Goal: Task Accomplishment & Management: Manage account settings

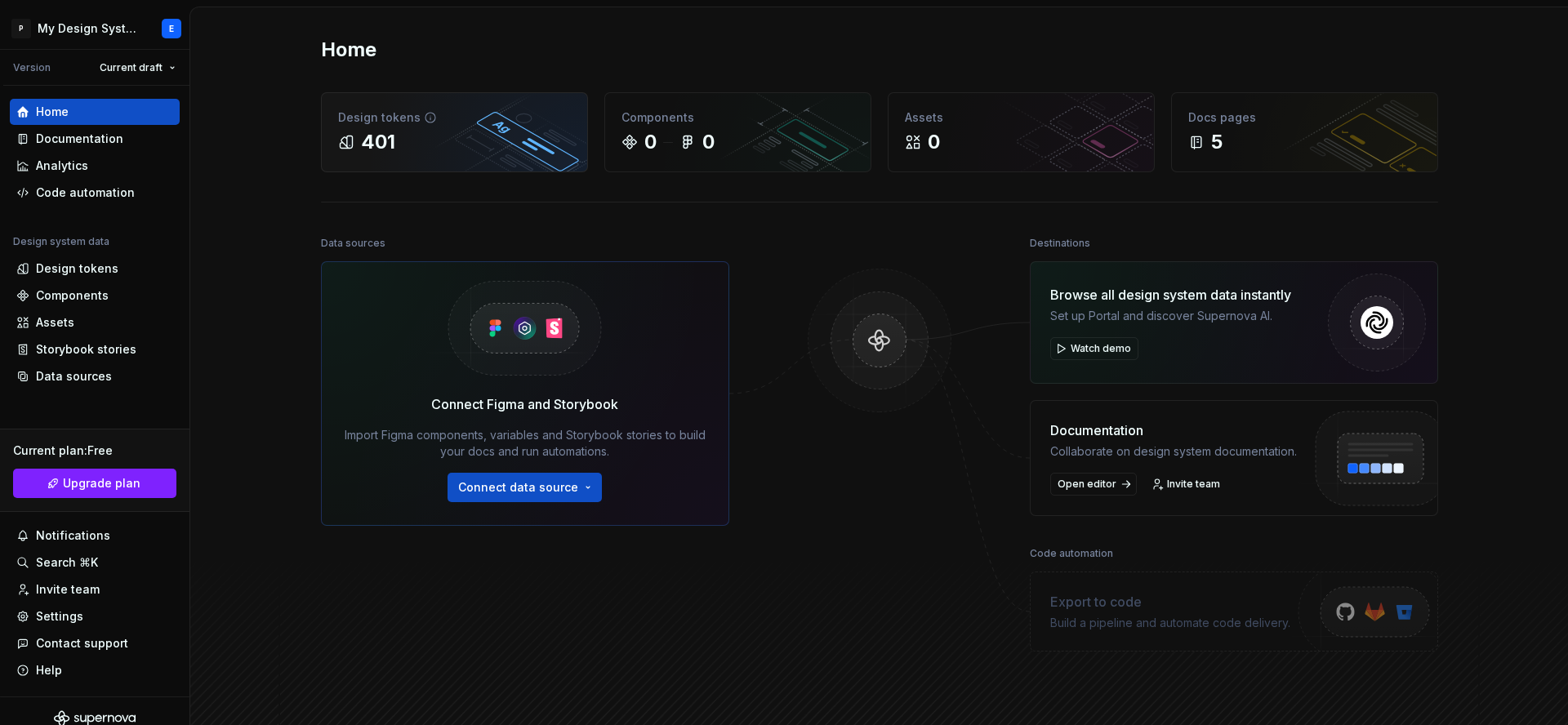
click at [371, 135] on div "401" at bounding box center [378, 141] width 34 height 26
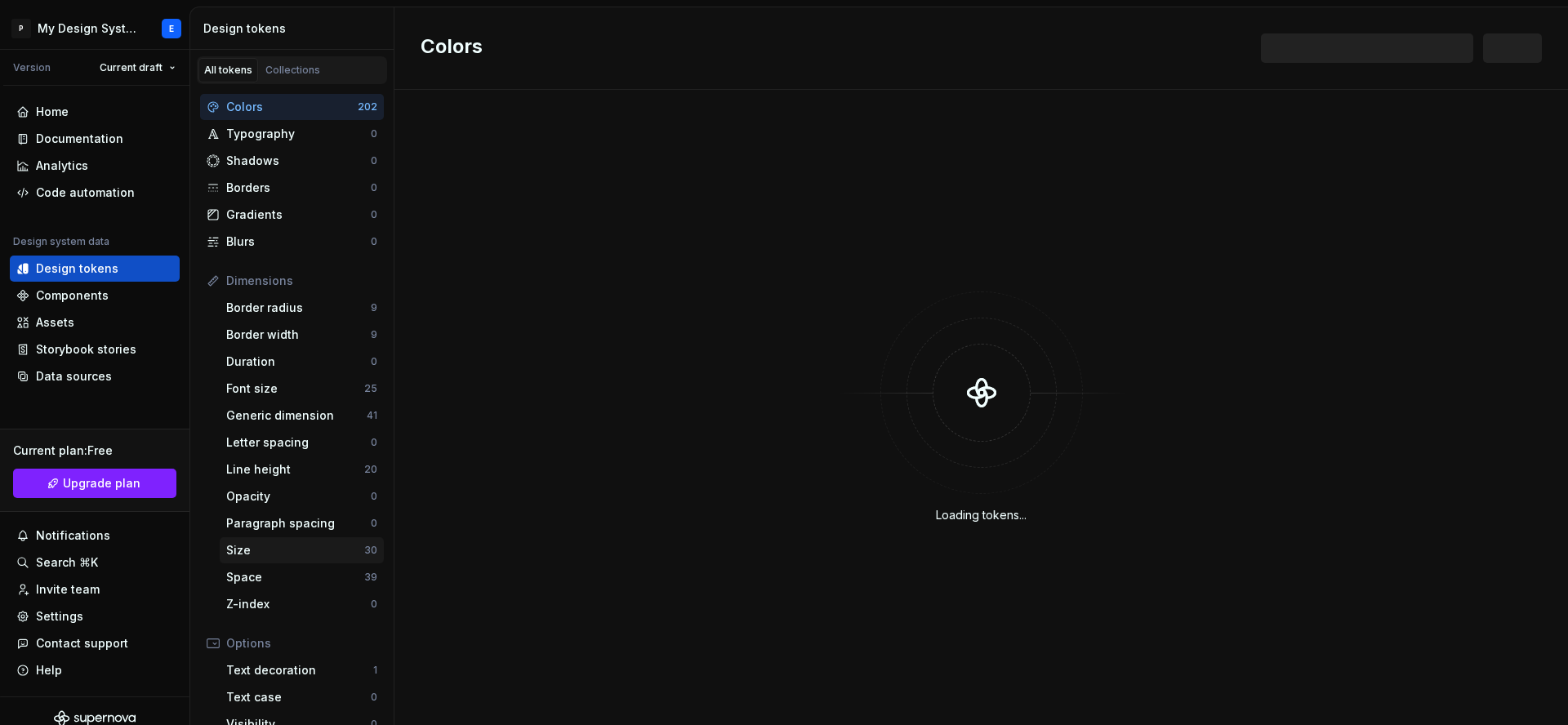
scroll to position [169, 0]
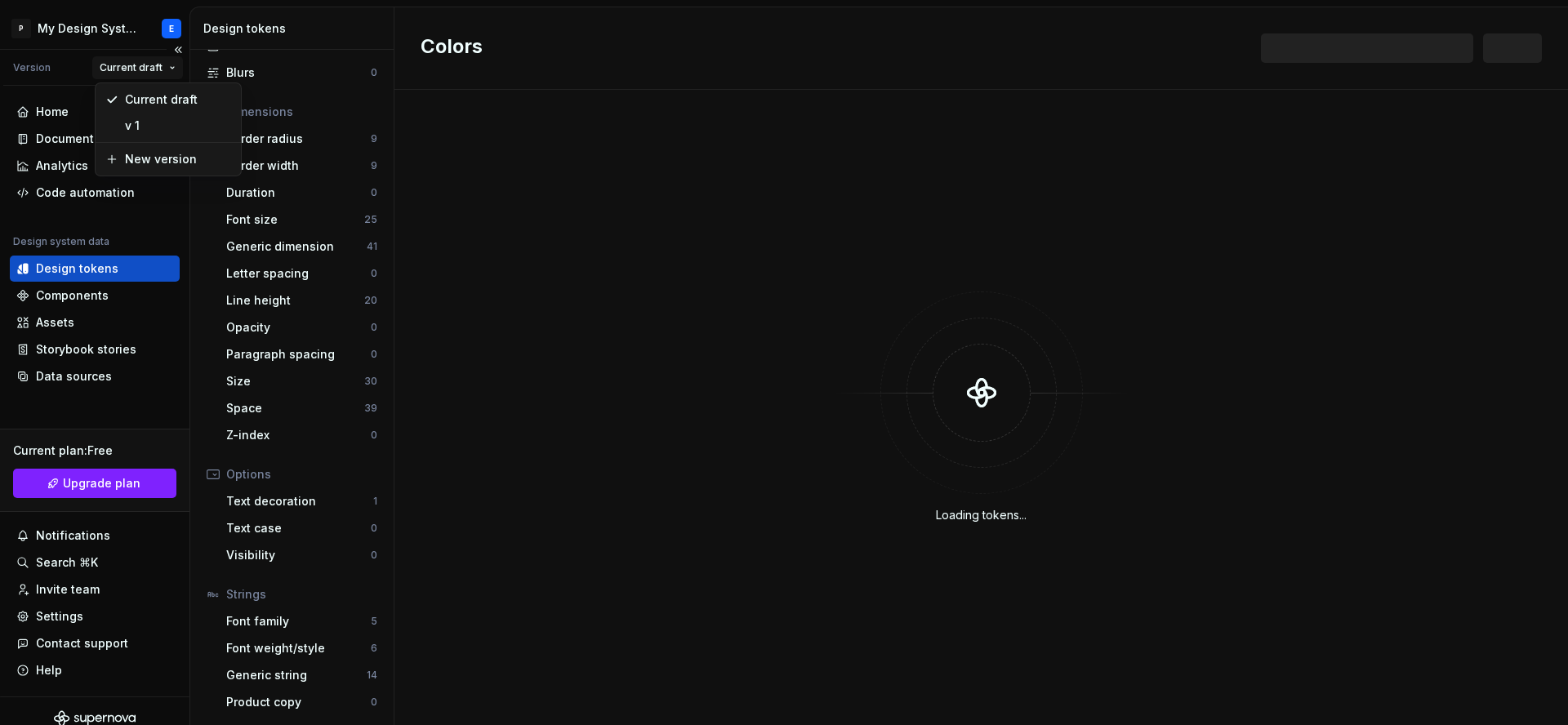
click at [154, 69] on html "P My Design System E Version Current draft Home Documentation Analytics Code au…" at bounding box center [784, 362] width 1568 height 725
click at [136, 124] on div "v 1" at bounding box center [177, 125] width 107 height 16
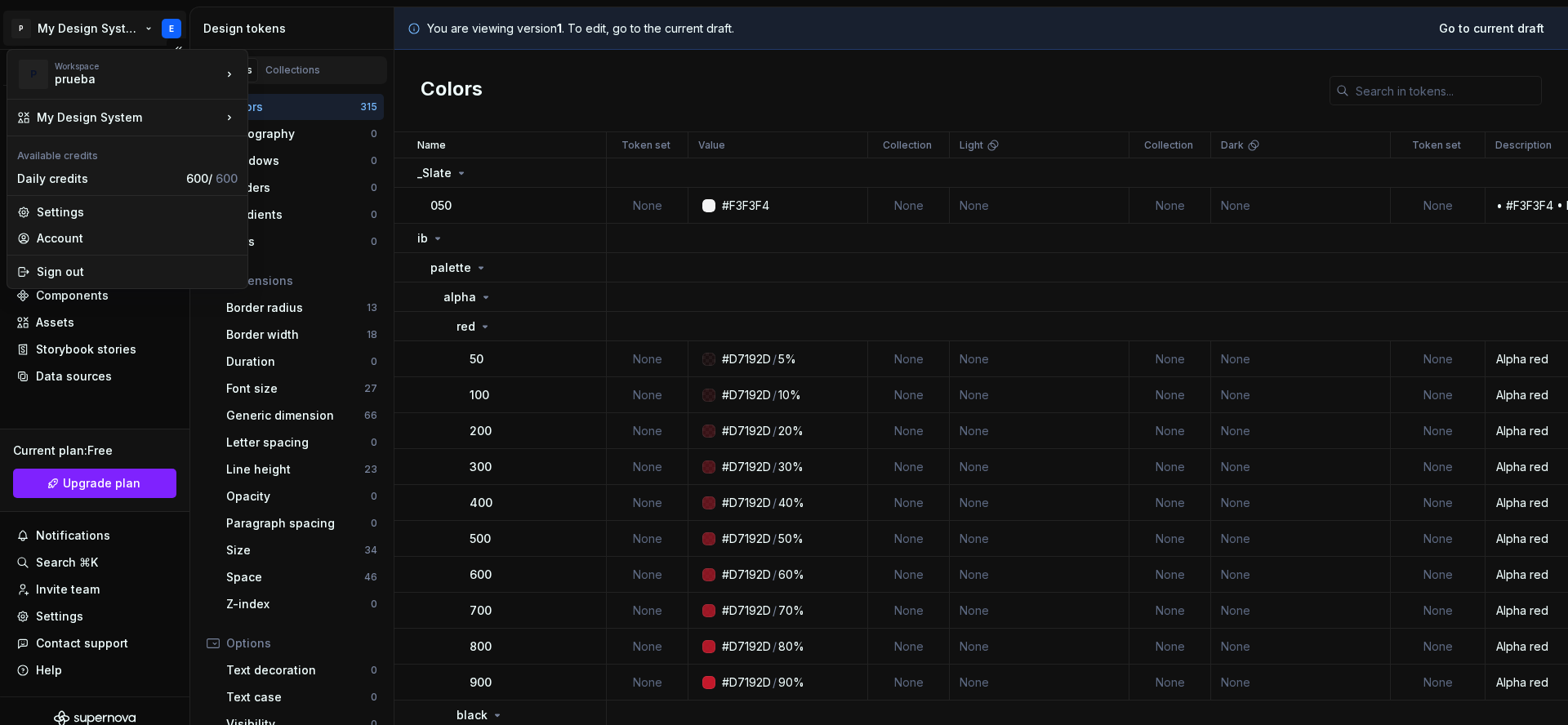
click at [168, 31] on html "P My Design System E Version v 1 Home Documentation Analytics Code automation D…" at bounding box center [784, 362] width 1568 height 725
click at [169, 75] on div "prueba" at bounding box center [124, 79] width 138 height 16
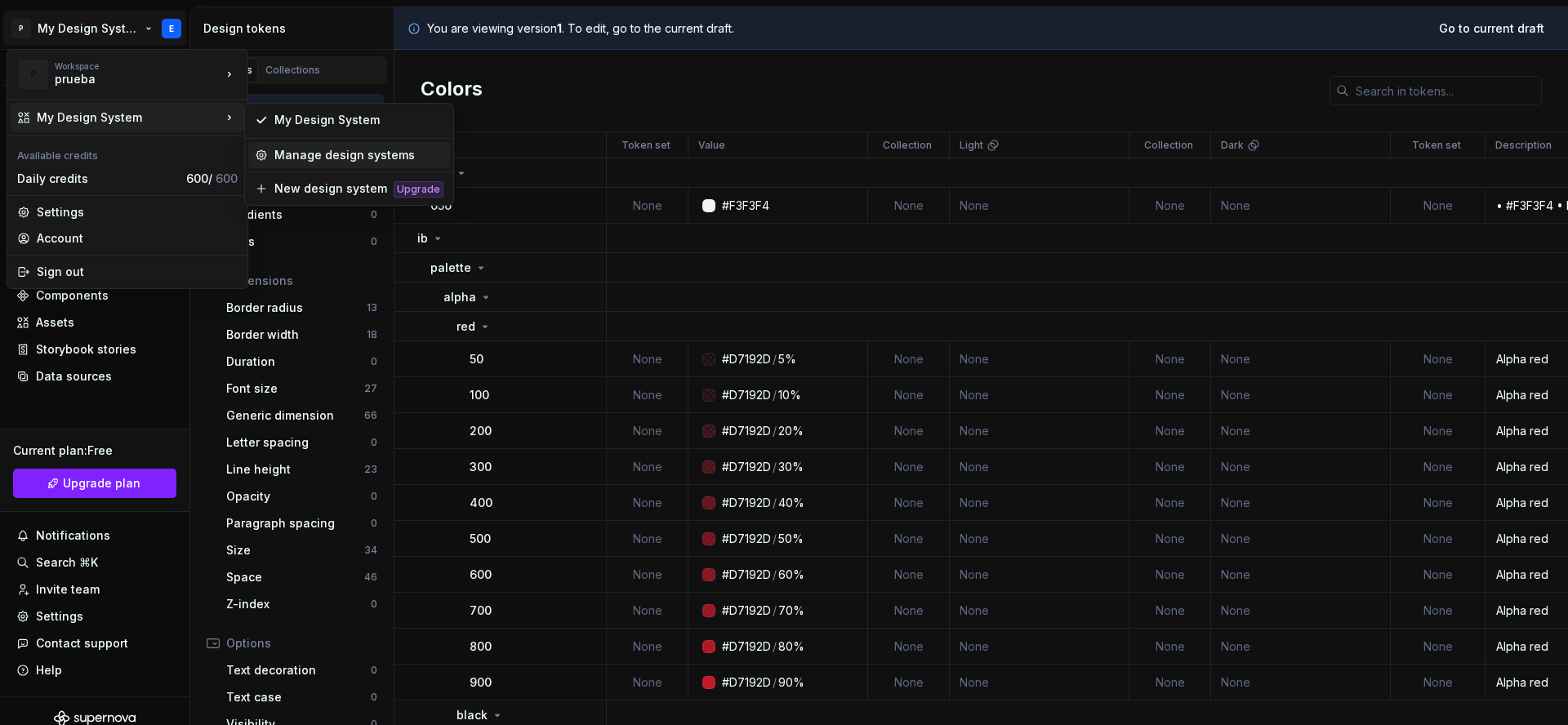
click at [312, 153] on div "Manage design systems" at bounding box center [359, 155] width 169 height 16
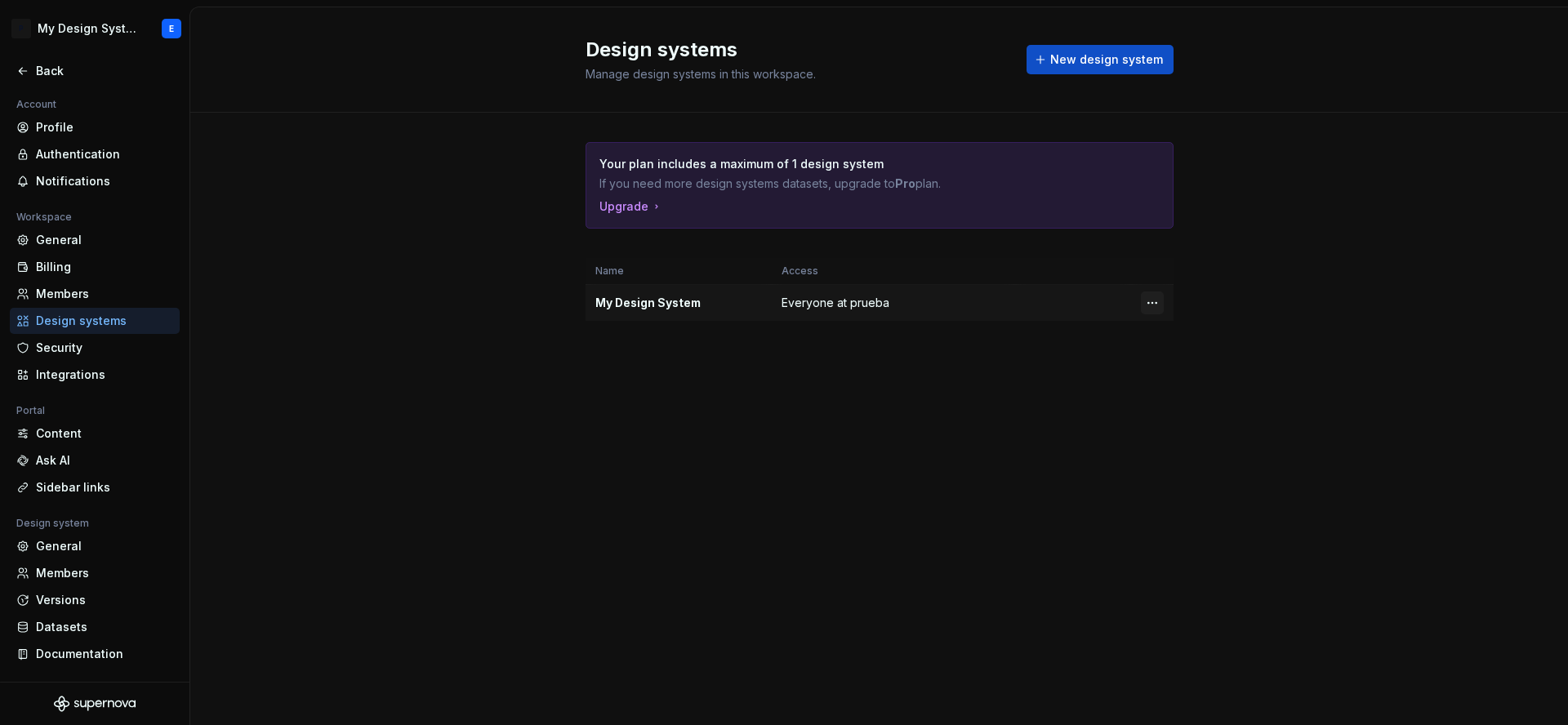
click at [1158, 303] on html "P My Design System E Back Account Profile Authentication Notifications Workspac…" at bounding box center [784, 362] width 1568 height 725
click at [1197, 359] on div "Design system settings" at bounding box center [1248, 361] width 155 height 16
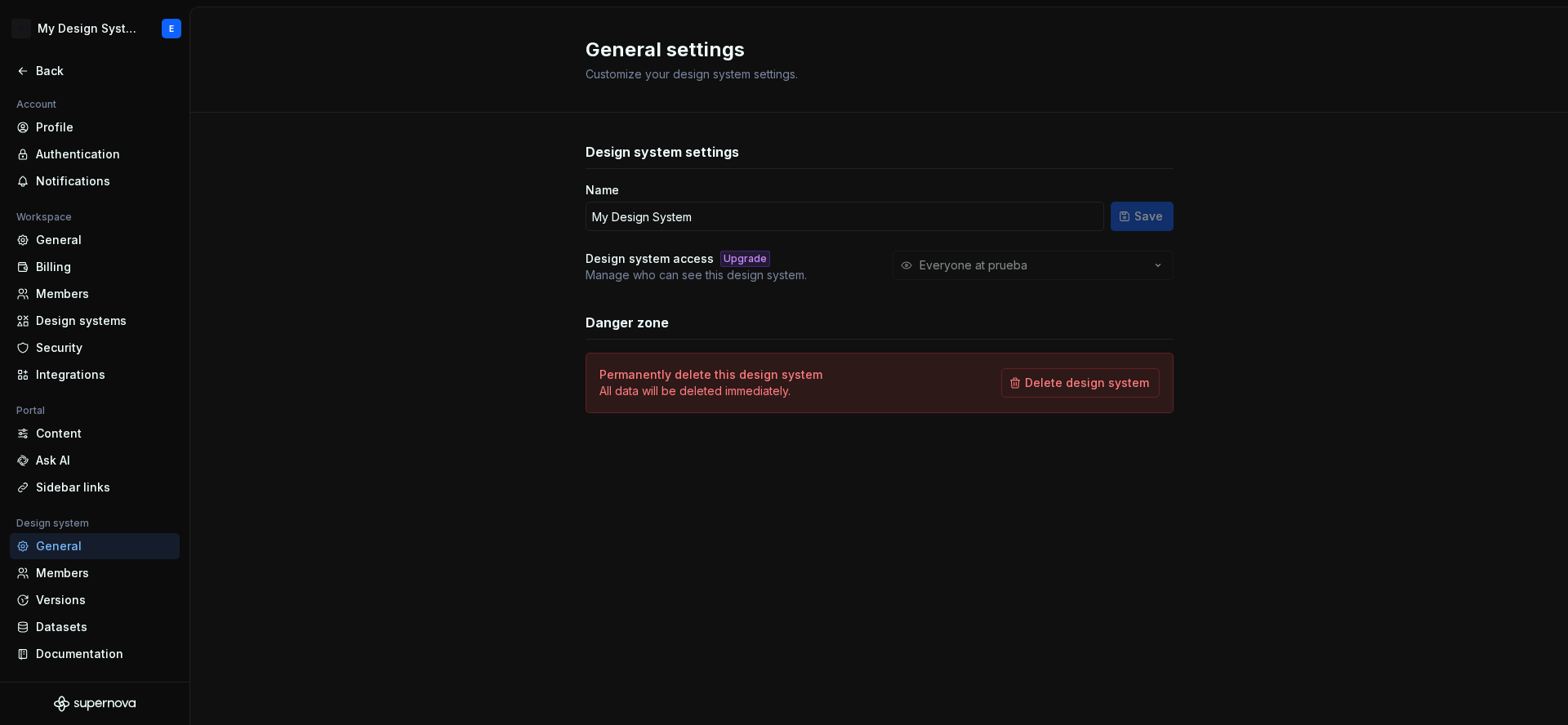
click at [994, 267] on div "Everyone at prueba" at bounding box center [1033, 266] width 281 height 30
click at [1116, 385] on span "Delete design system" at bounding box center [1087, 382] width 125 height 16
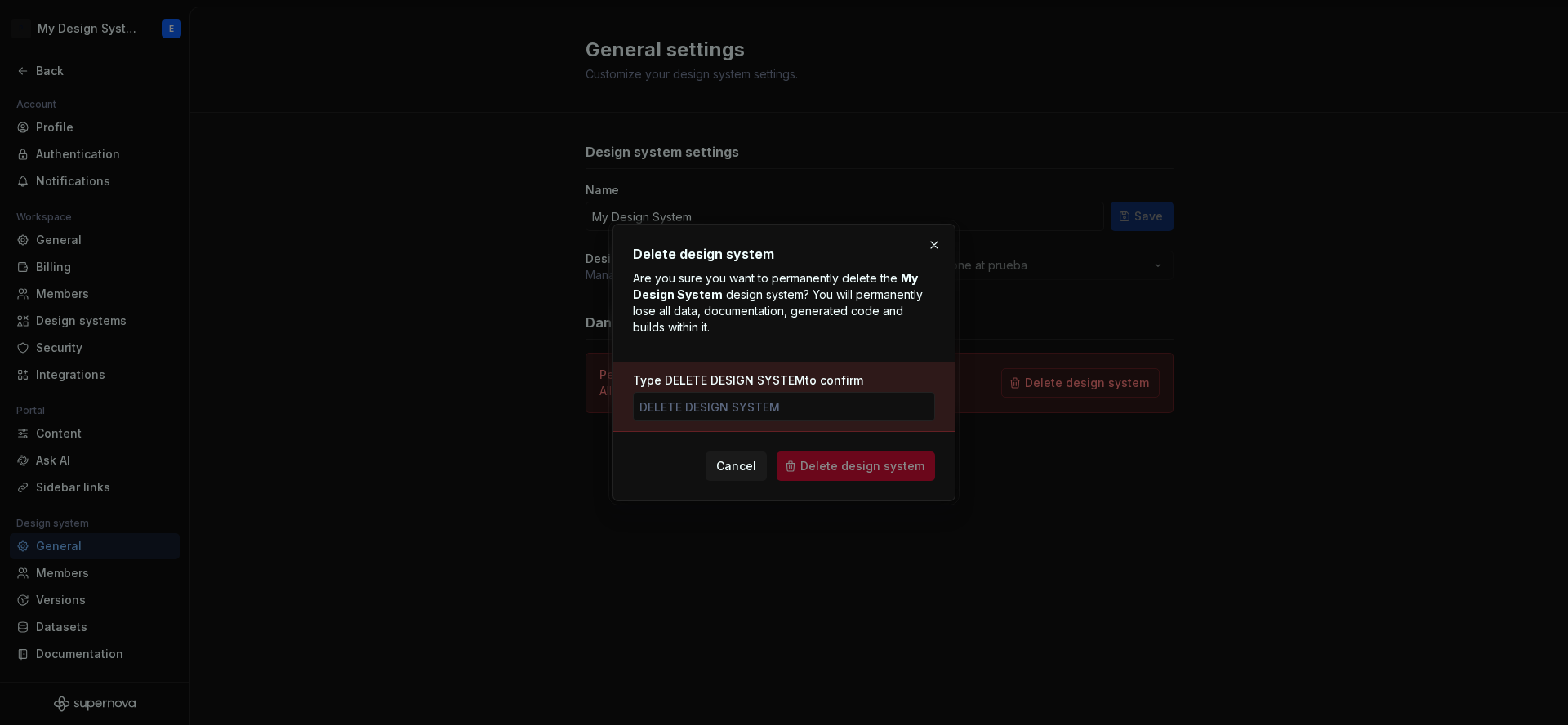
click at [936, 248] on button "button" at bounding box center [933, 244] width 23 height 23
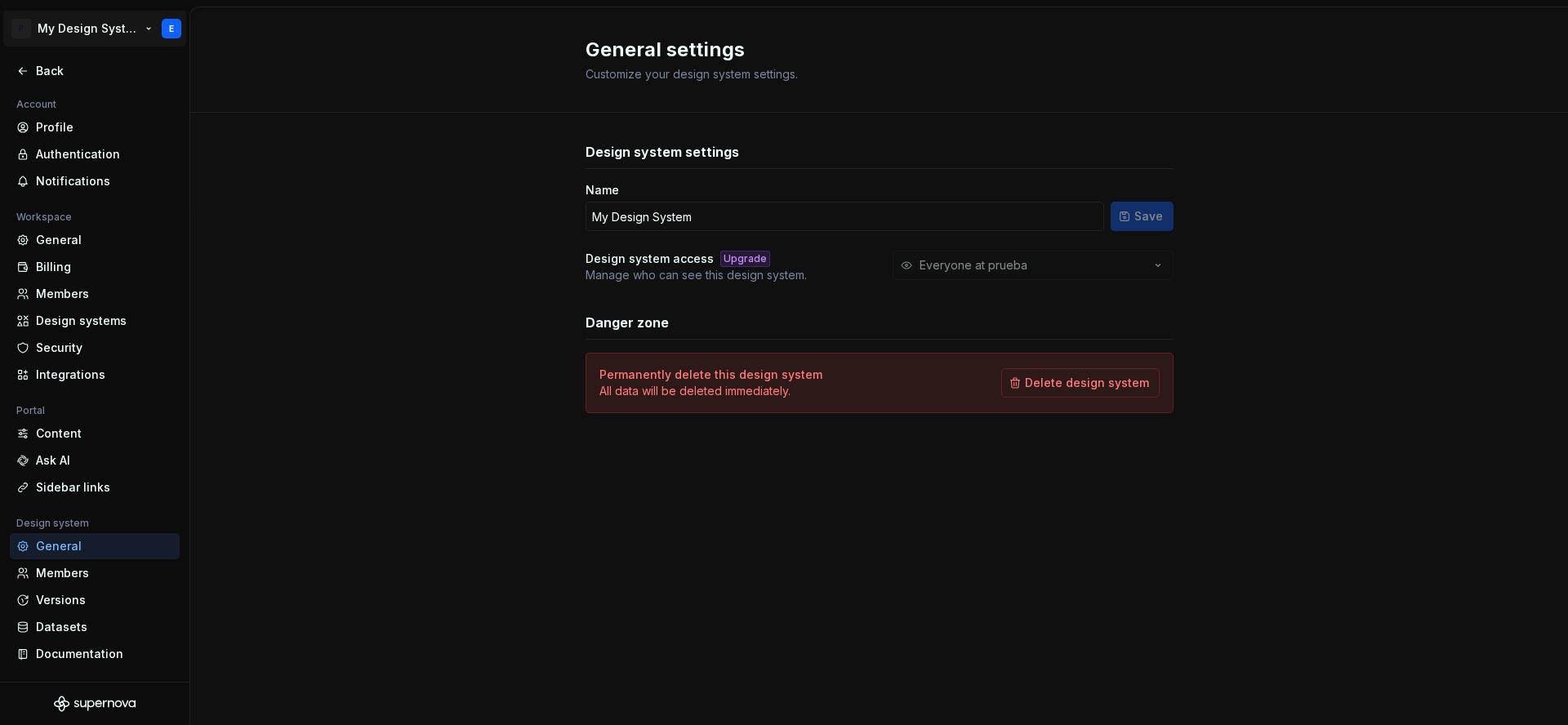
click at [167, 29] on html "P My Design System E Back Account Profile Authentication Notifications Workspac…" at bounding box center [784, 362] width 1568 height 725
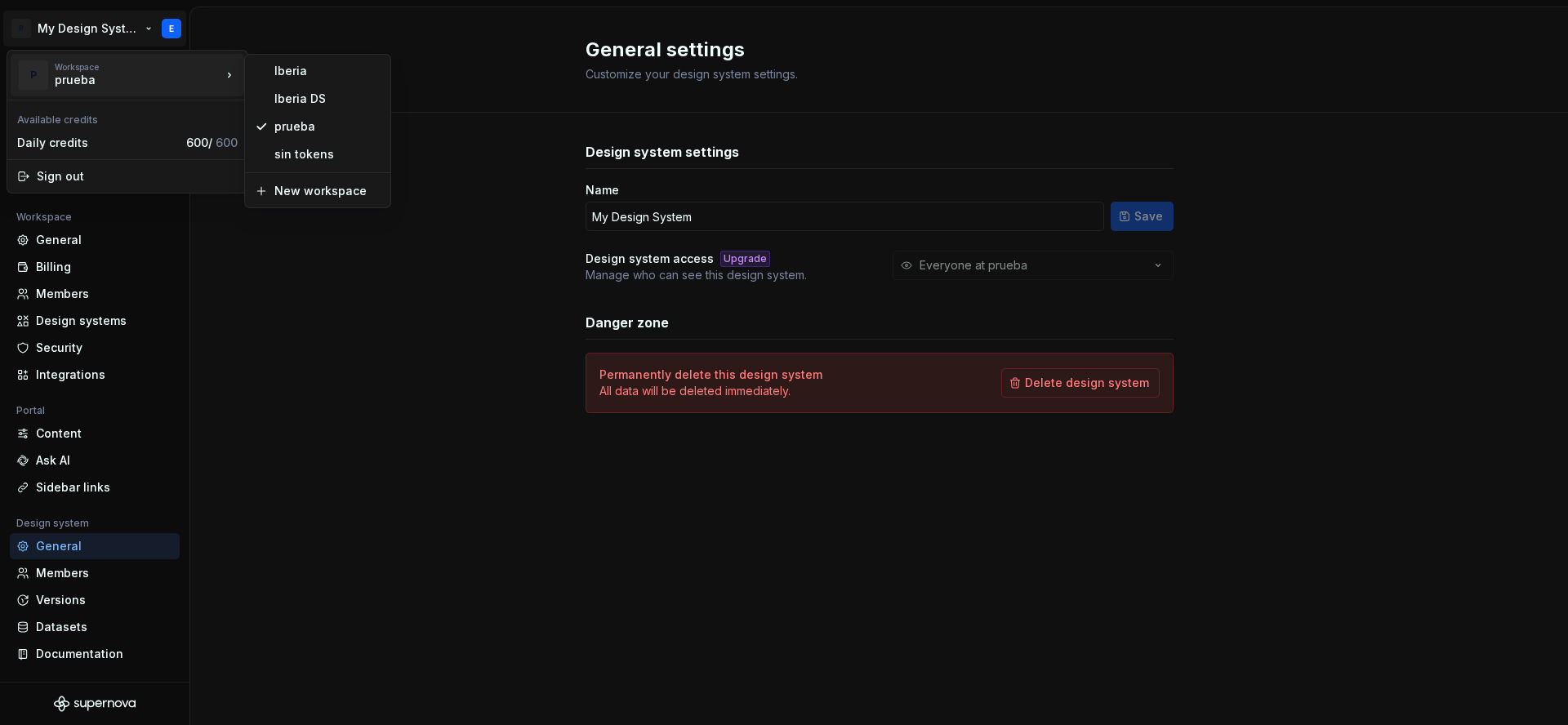
click at [1260, 391] on html "P My Design System E Back Account Profile Authentication Notifications Workspac…" at bounding box center [784, 362] width 1568 height 725
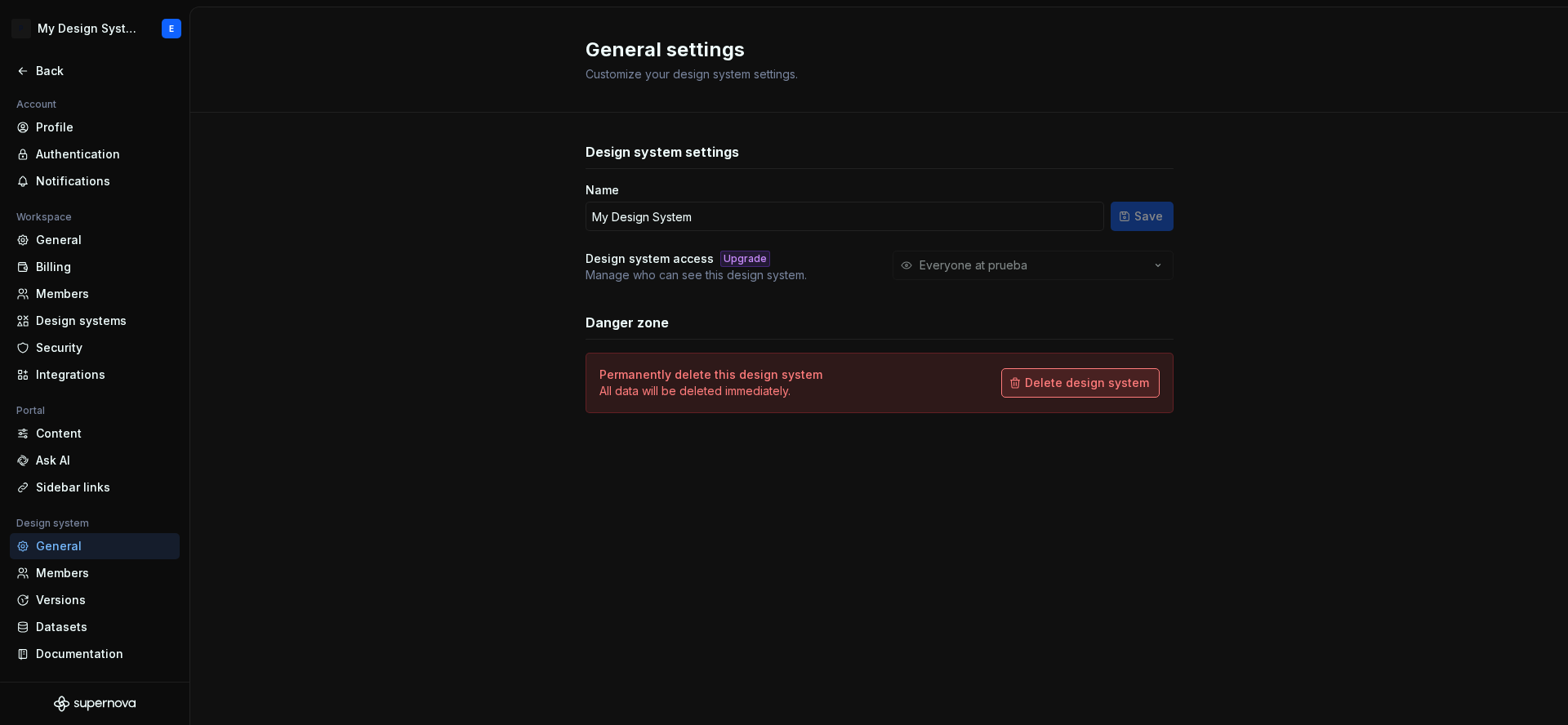
click at [1074, 380] on span "Delete design system" at bounding box center [1087, 382] width 125 height 16
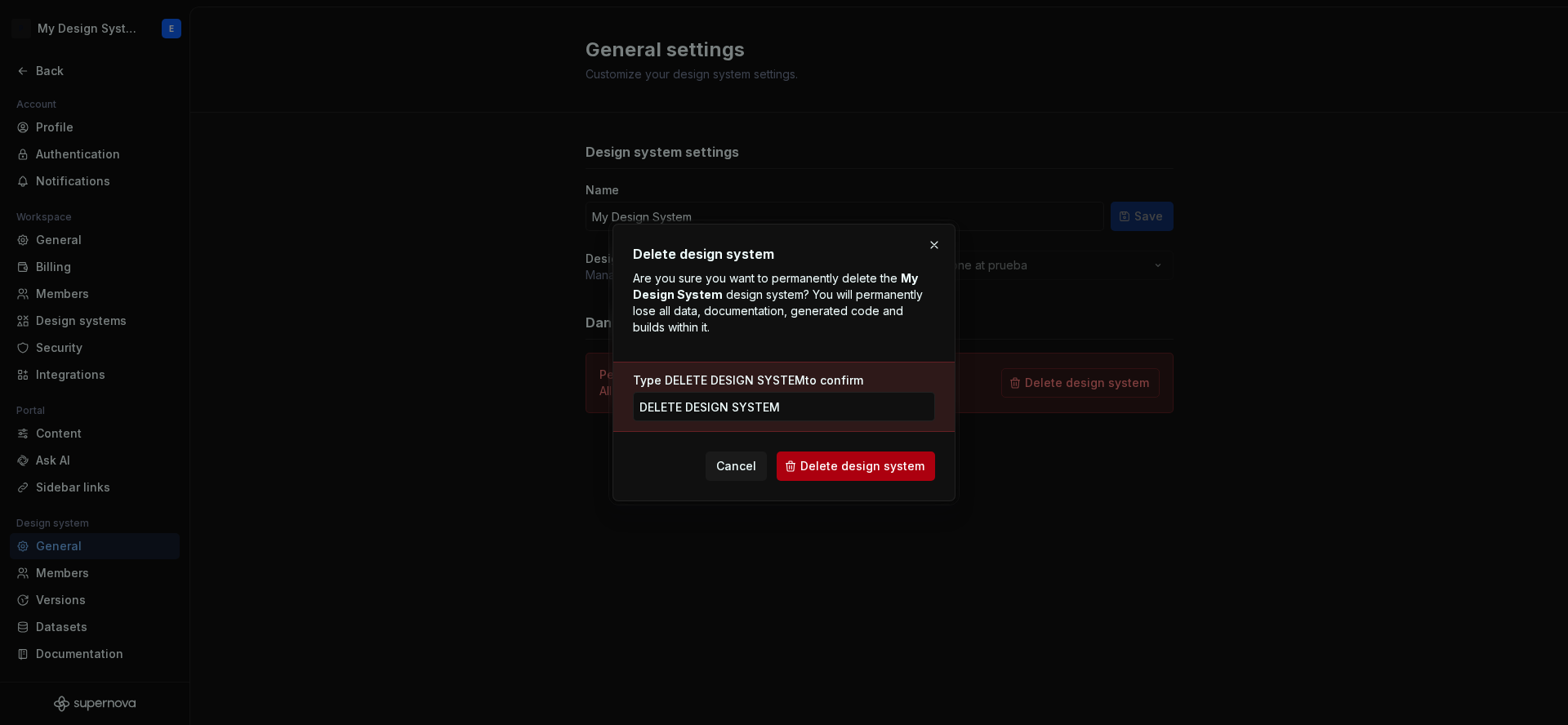
type input "delete design system"
click at [902, 468] on span "Delete design system" at bounding box center [862, 466] width 125 height 16
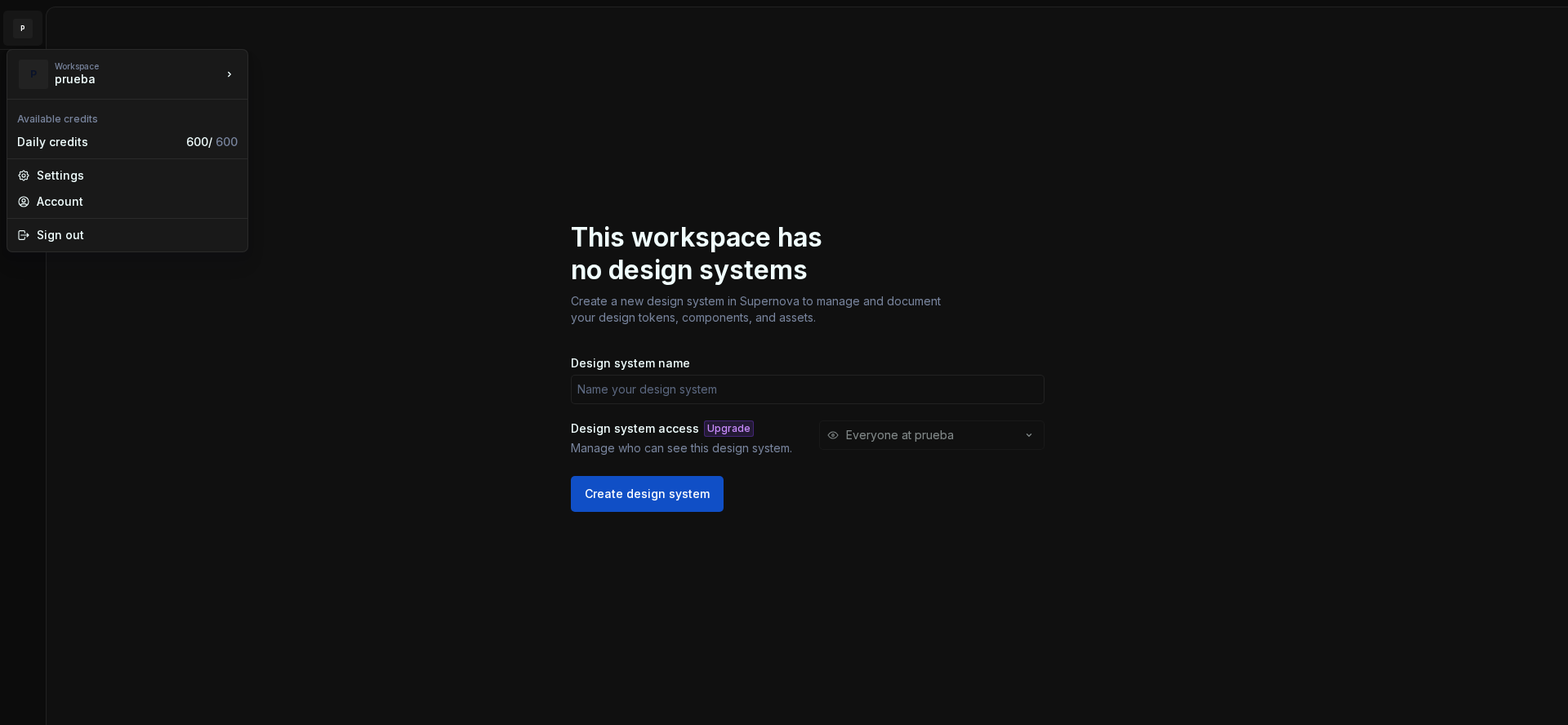
click at [23, 29] on html "P E This workspace has no design systems Create a new design system in Supernov…" at bounding box center [784, 362] width 1568 height 725
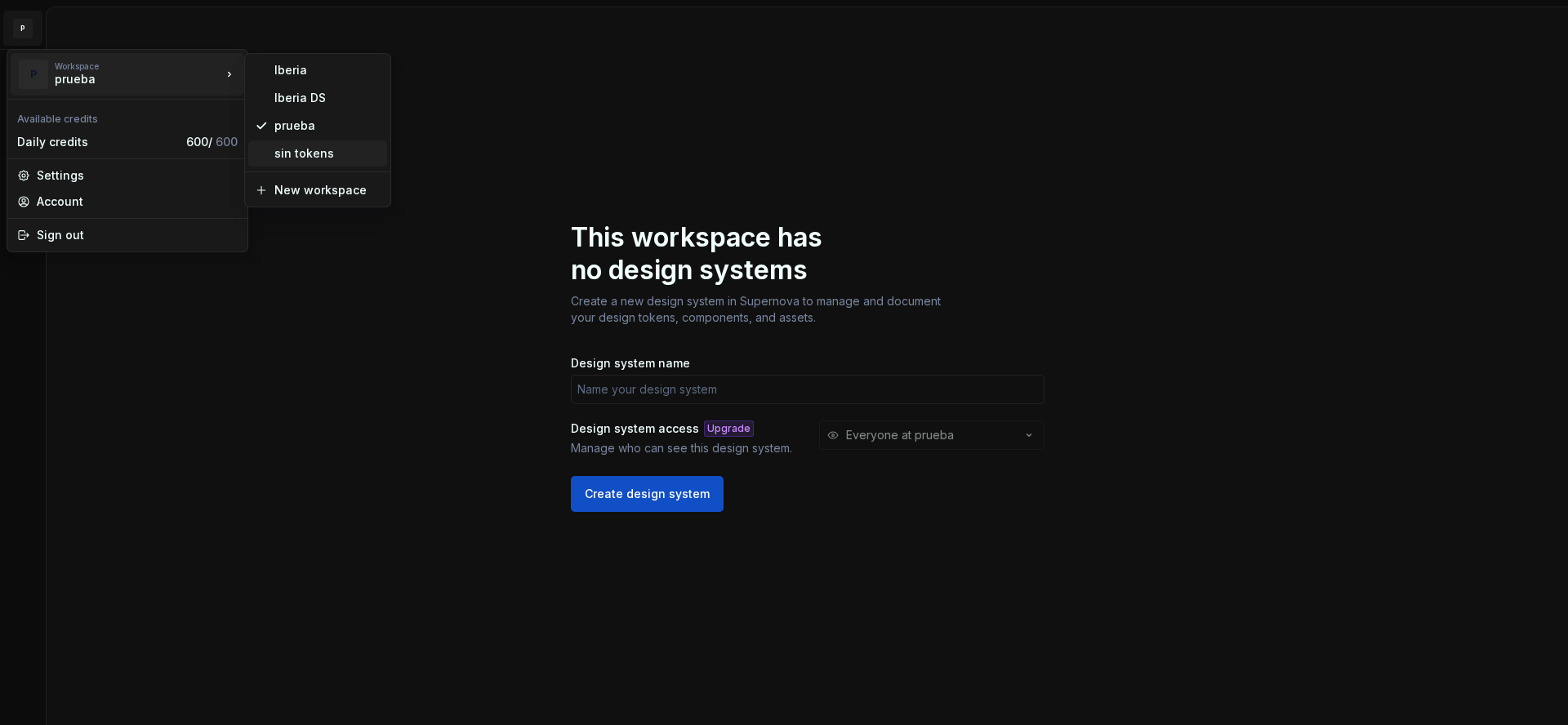
click at [287, 153] on div "sin tokens" at bounding box center [327, 153] width 107 height 16
